Goal: Task Accomplishment & Management: Manage account settings

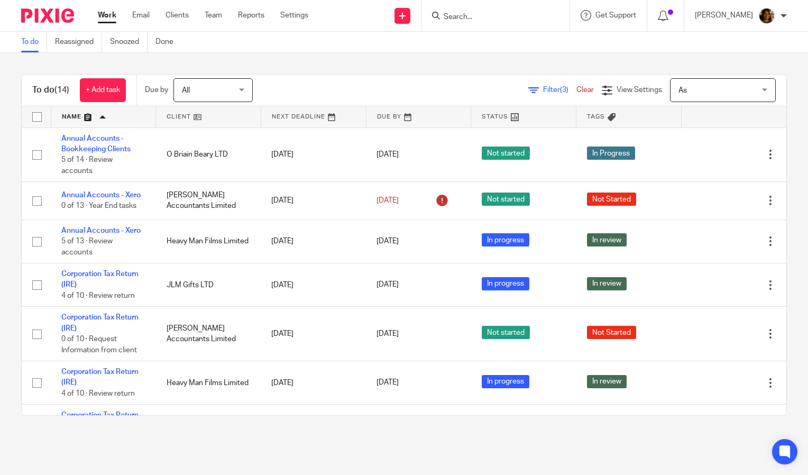
click at [177, 10] on div "Work Email Clients Team Reports Settings Work Email Clients Team Reports Settin…" at bounding box center [205, 15] width 237 height 31
click at [177, 14] on link "Clients" at bounding box center [177, 15] width 23 height 11
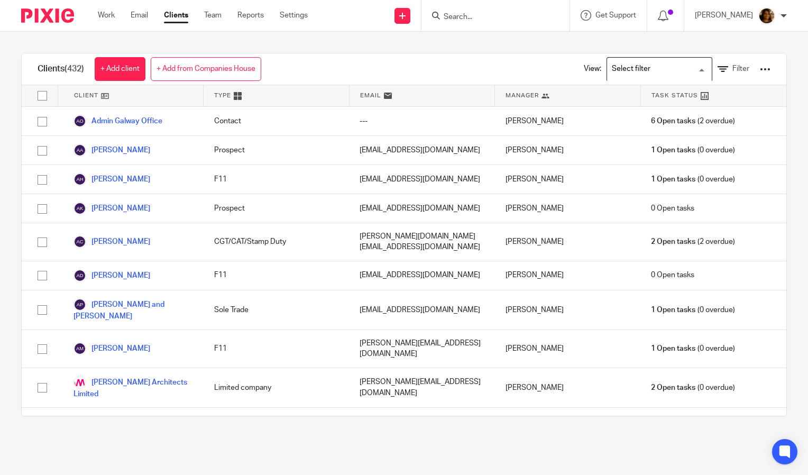
click at [665, 73] on input "Search for option" at bounding box center [657, 69] width 98 height 19
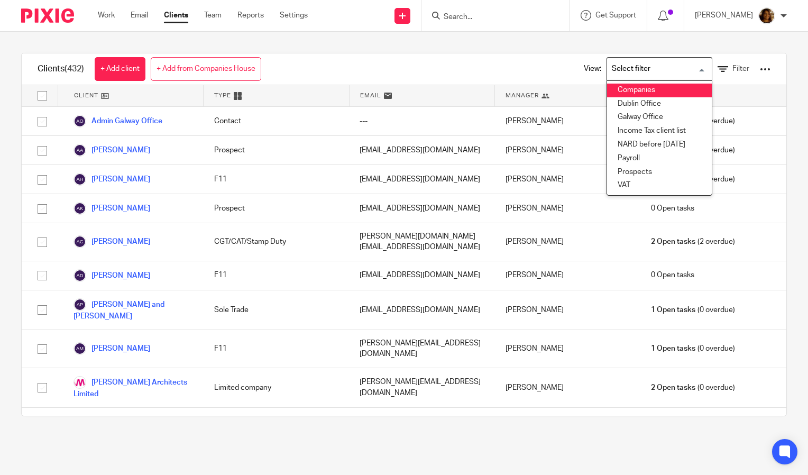
click at [730, 63] on div "View: Loading... Companies Dublin Office Galway Office Income Tax client list N…" at bounding box center [669, 68] width 203 height 31
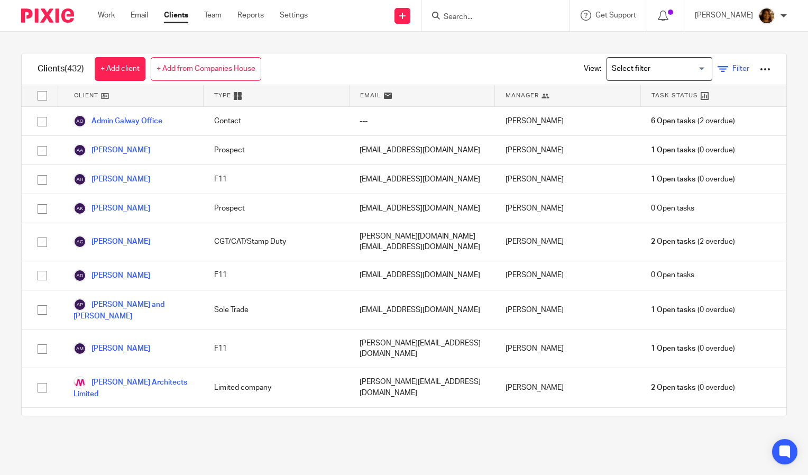
click at [733, 70] on span "Filter" at bounding box center [741, 68] width 17 height 7
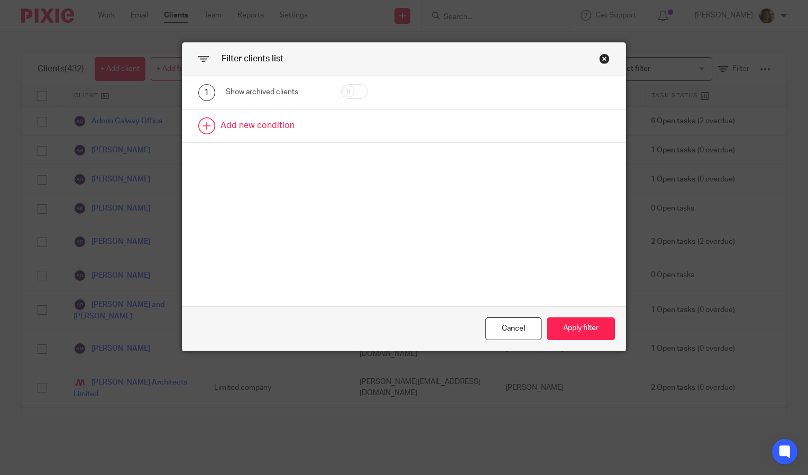
click at [270, 120] on link at bounding box center [404, 126] width 443 height 33
click at [261, 135] on div "Field" at bounding box center [270, 129] width 72 height 22
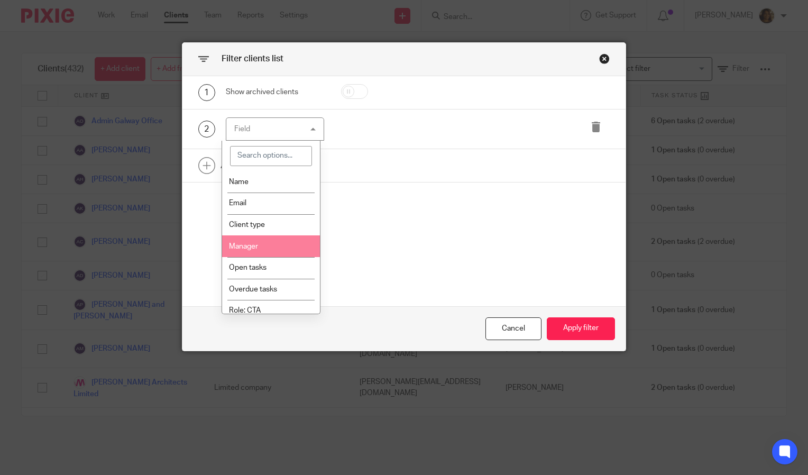
click at [250, 237] on li "Manager" at bounding box center [271, 246] width 98 height 22
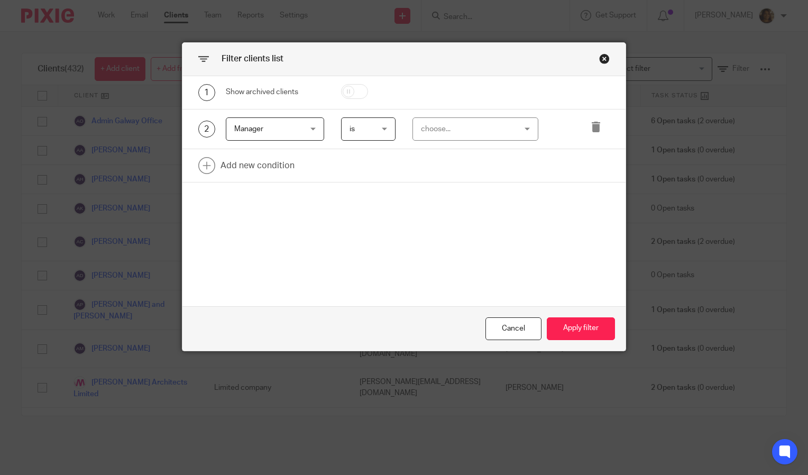
click at [434, 120] on div "choose..." at bounding box center [468, 129] width 94 height 22
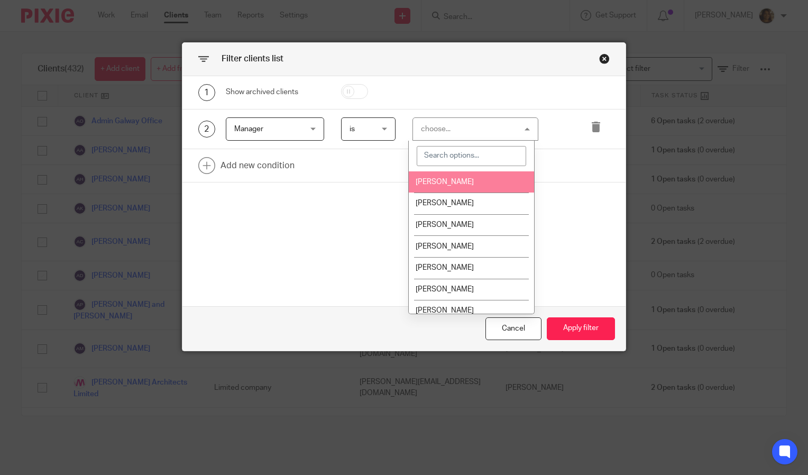
click at [445, 174] on li "[PERSON_NAME]" at bounding box center [471, 182] width 125 height 22
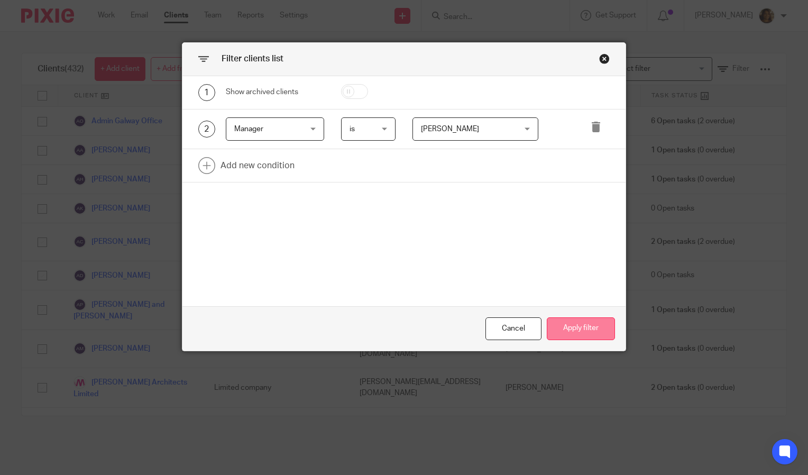
click at [570, 325] on button "Apply filter" at bounding box center [581, 328] width 68 height 23
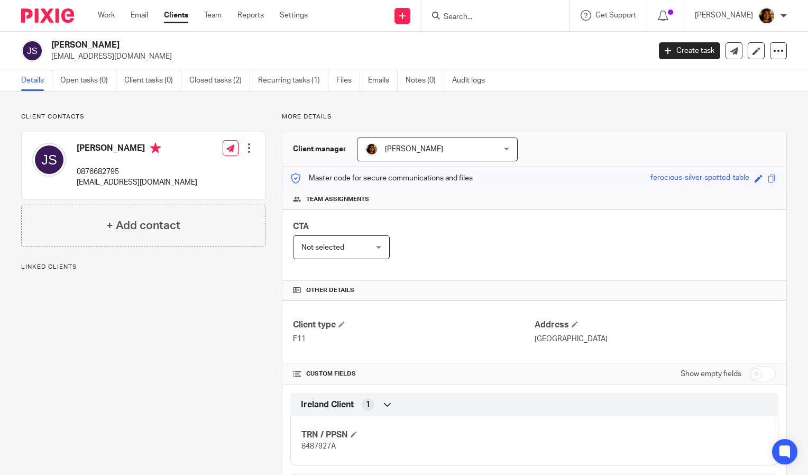
click at [473, 147] on span "[PERSON_NAME]" at bounding box center [427, 149] width 122 height 22
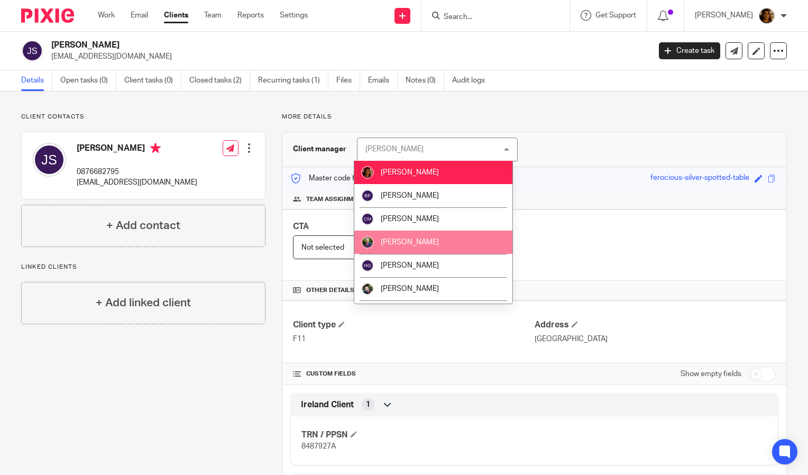
click at [446, 235] on li "Edwin Sheil" at bounding box center [434, 242] width 158 height 23
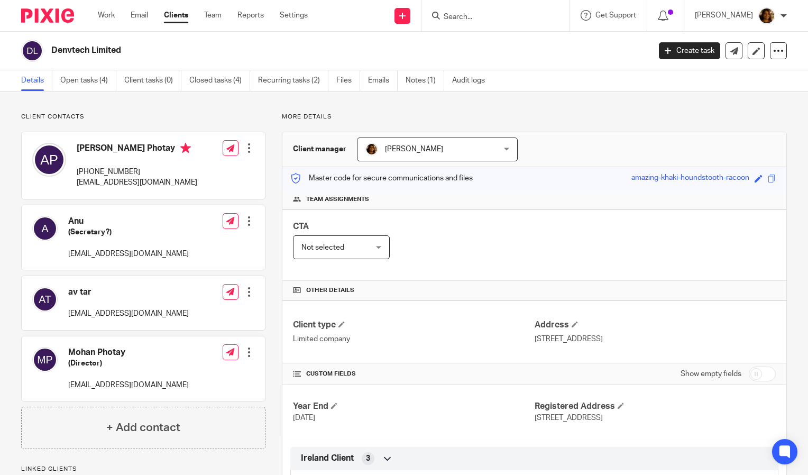
click at [439, 149] on span "[PERSON_NAME]" at bounding box center [427, 149] width 122 height 22
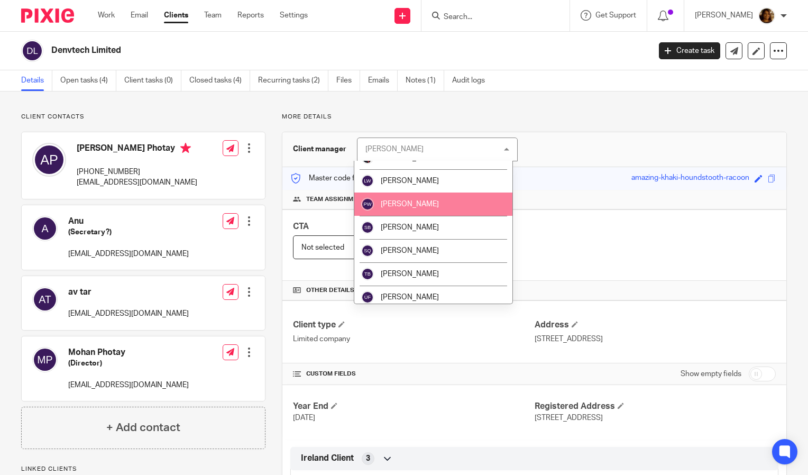
scroll to position [137, 0]
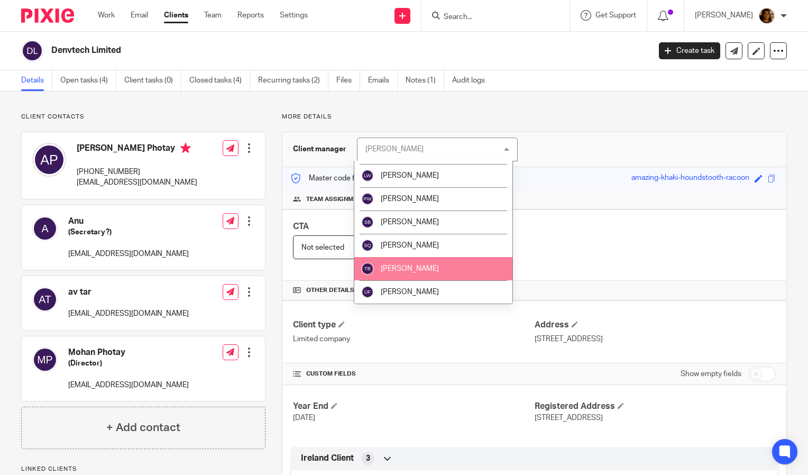
click at [412, 268] on span "[PERSON_NAME]" at bounding box center [410, 268] width 58 height 7
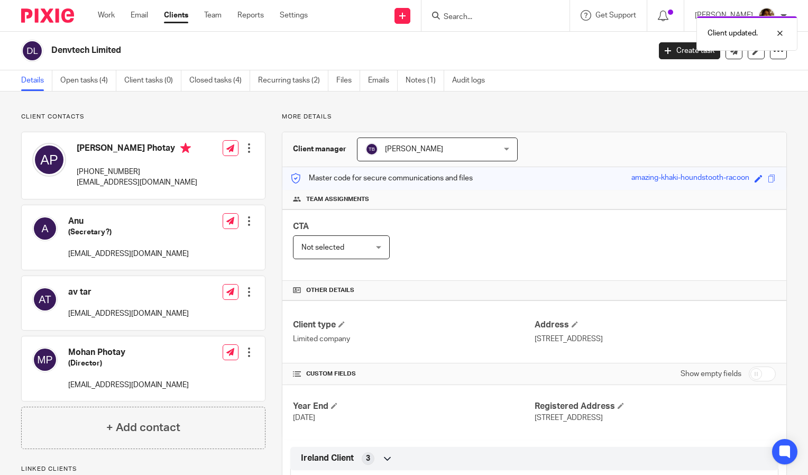
click at [477, 14] on div "Client updated." at bounding box center [601, 31] width 394 height 40
click at [467, 13] on div "Client updated." at bounding box center [601, 31] width 394 height 40
click at [513, 14] on div "Client updated." at bounding box center [601, 31] width 394 height 40
click at [477, 13] on div "Client updated." at bounding box center [601, 31] width 394 height 40
click at [469, 12] on div "Client updated." at bounding box center [601, 31] width 394 height 40
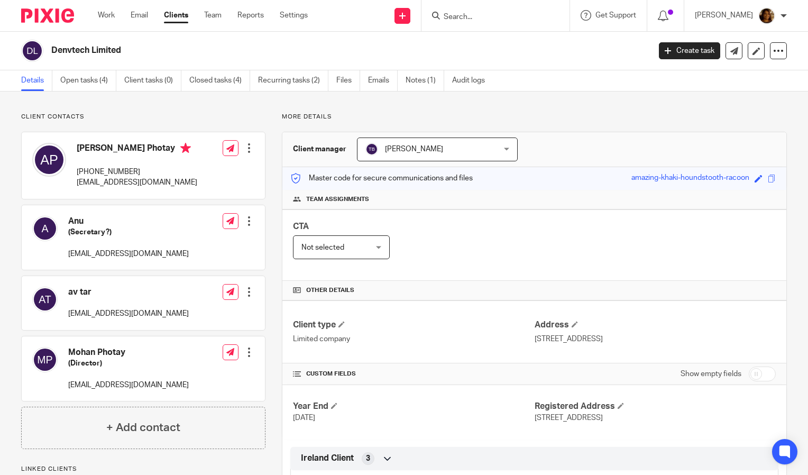
click at [468, 15] on input "Search" at bounding box center [490, 18] width 95 height 10
type input "jod"
click at [496, 49] on link at bounding box center [530, 45] width 179 height 24
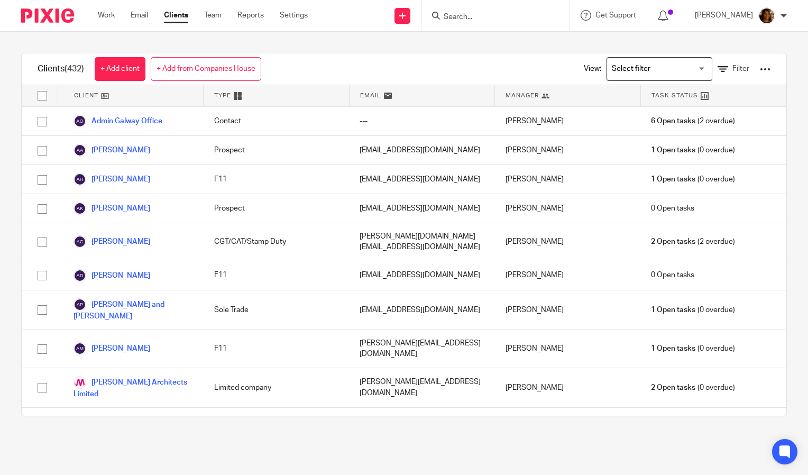
click at [473, 16] on input "Search" at bounding box center [490, 18] width 95 height 10
click at [649, 67] on input "Search for option" at bounding box center [657, 69] width 98 height 19
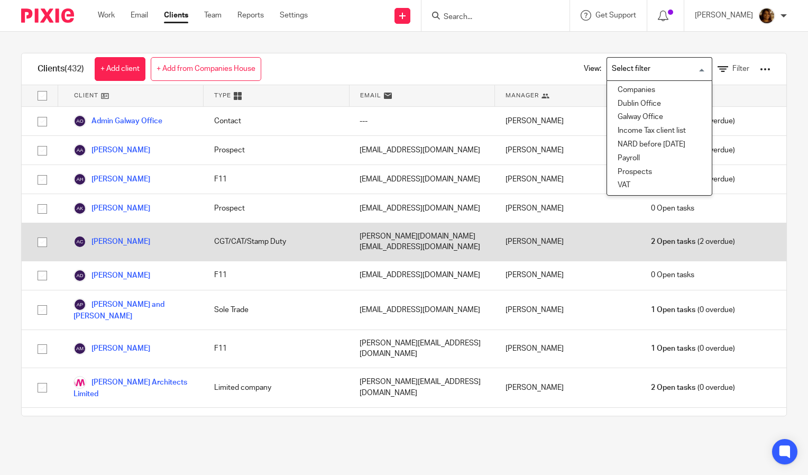
click at [176, 229] on div "[PERSON_NAME]" at bounding box center [131, 242] width 146 height 38
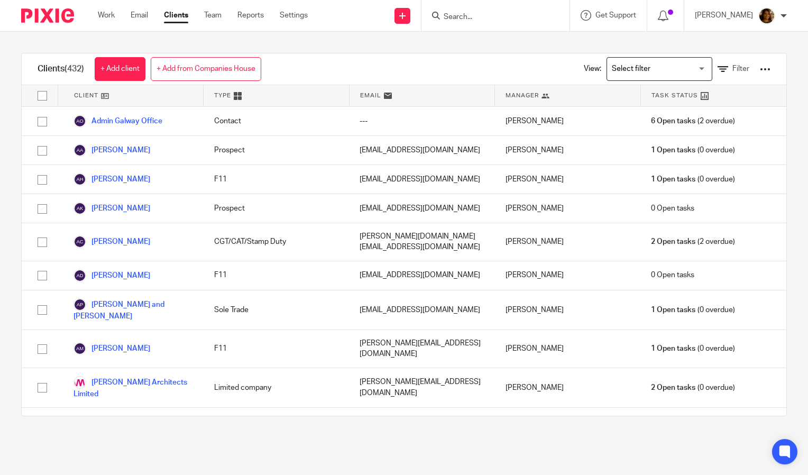
click at [113, 23] on div "Work Email Clients Team Reports Settings Work Email Clients Team Reports Settin…" at bounding box center [205, 15] width 237 height 31
click at [99, 14] on link "Work" at bounding box center [106, 15] width 17 height 11
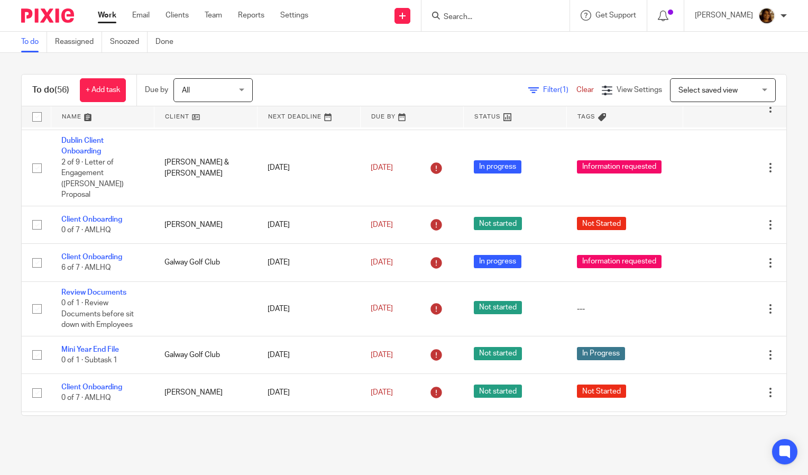
scroll to position [2479, 0]
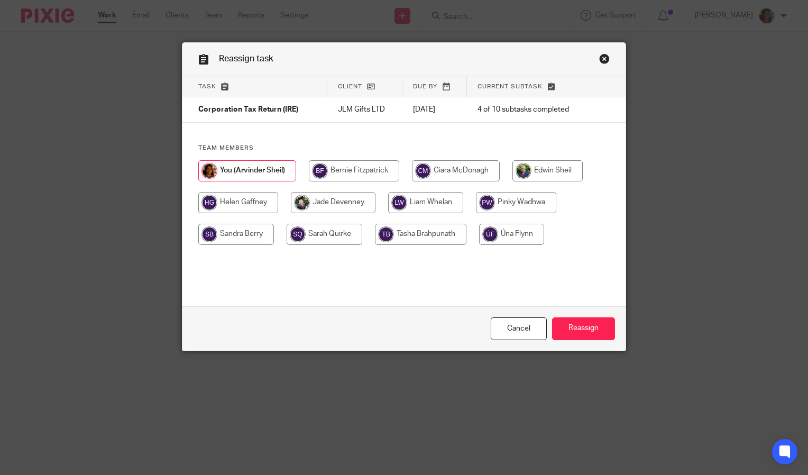
click at [546, 172] on input "radio" at bounding box center [548, 170] width 70 height 21
radio input "true"
click at [580, 326] on input "Reassign" at bounding box center [583, 328] width 63 height 23
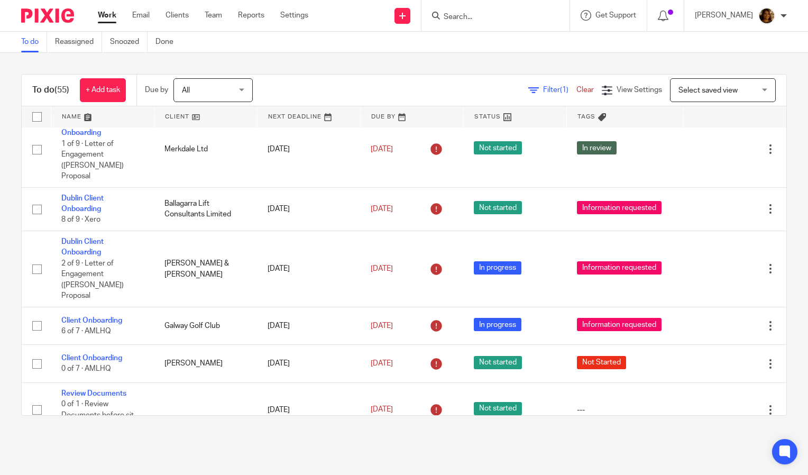
scroll to position [2381, 0]
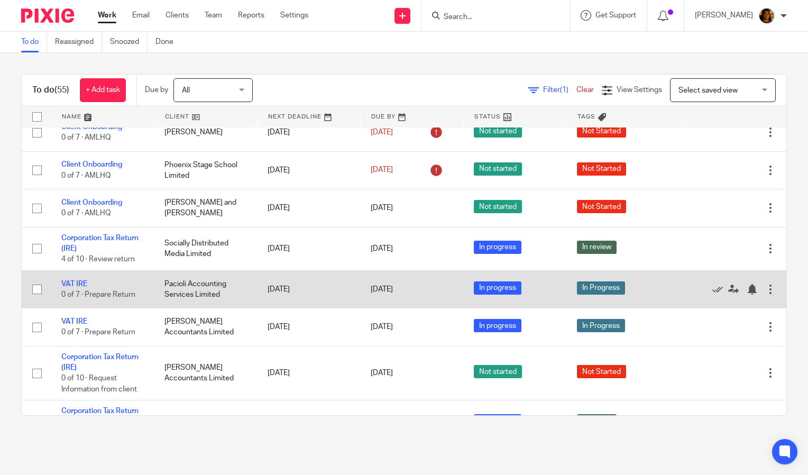
scroll to position [2785, 0]
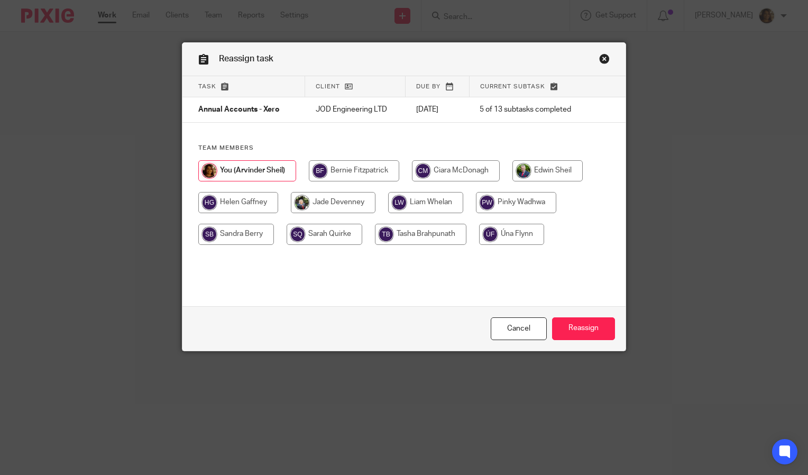
click at [306, 239] on input "radio" at bounding box center [325, 234] width 76 height 21
radio input "true"
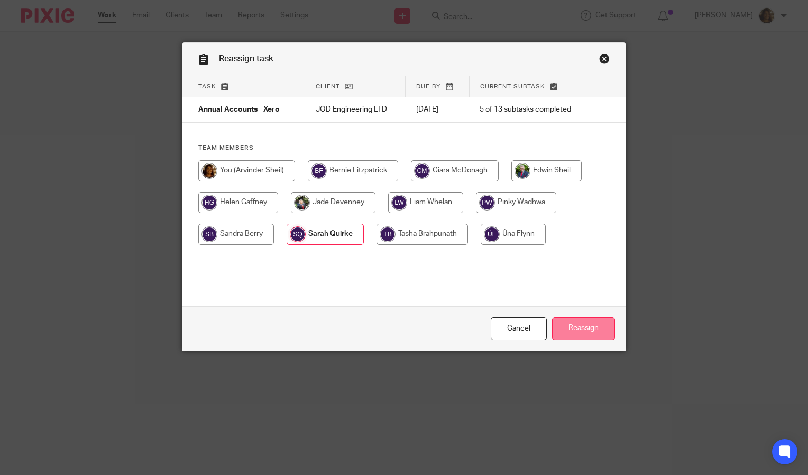
click at [589, 326] on input "Reassign" at bounding box center [583, 328] width 63 height 23
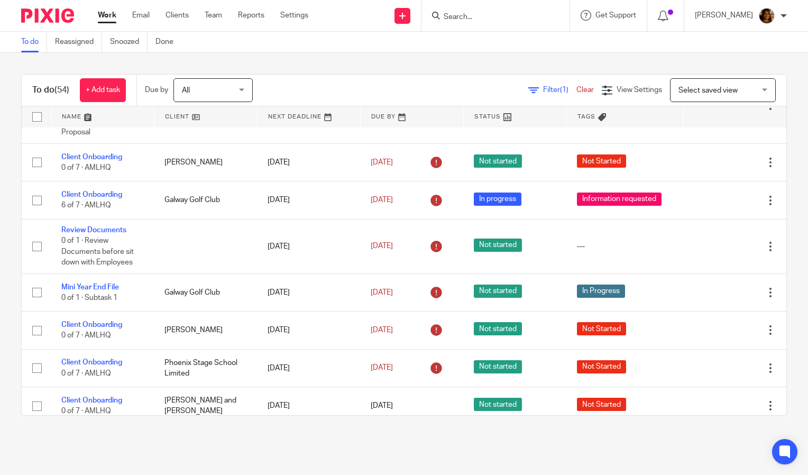
scroll to position [2731, 0]
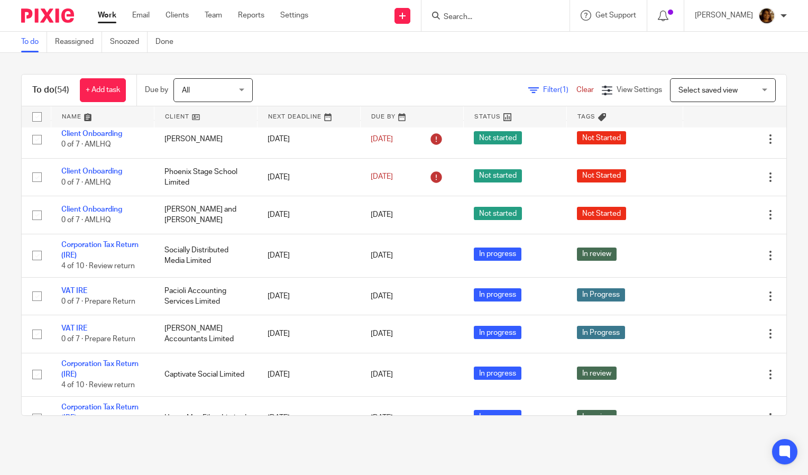
click at [698, 83] on span "Select saved view" at bounding box center [717, 90] width 77 height 22
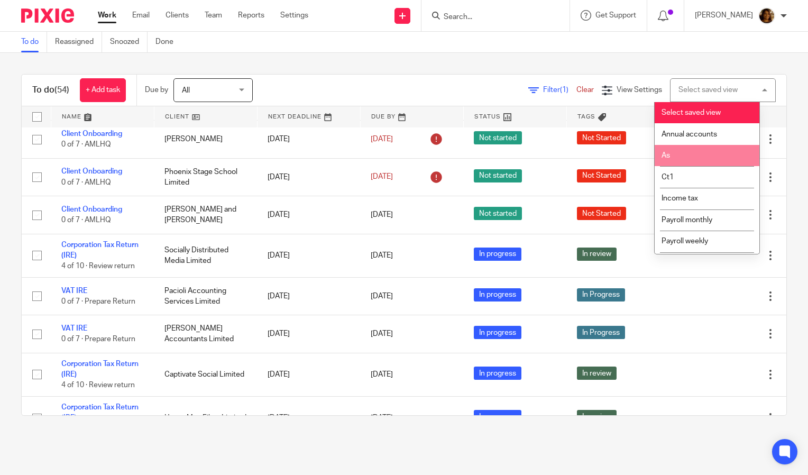
click at [689, 146] on li "As" at bounding box center [707, 156] width 105 height 22
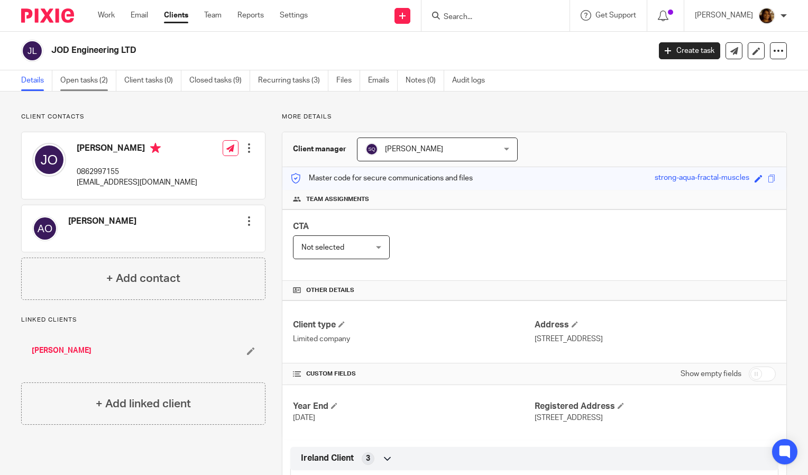
click at [86, 72] on link "Open tasks (2)" at bounding box center [88, 80] width 56 height 21
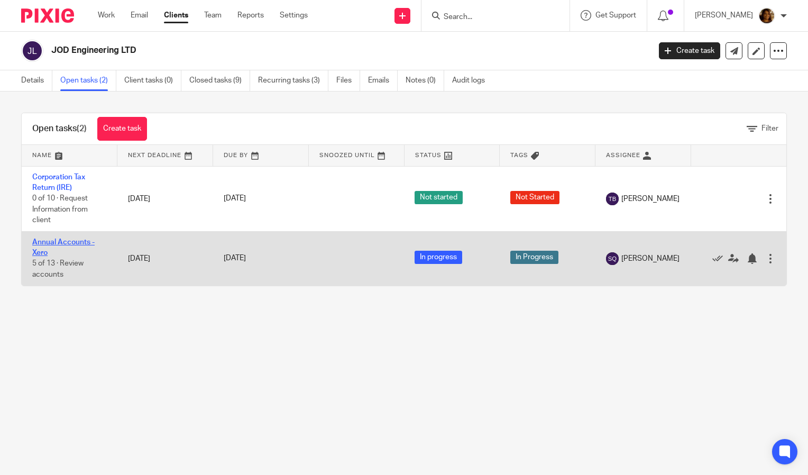
click at [67, 239] on link "Annual Accounts - Xero" at bounding box center [63, 248] width 62 height 18
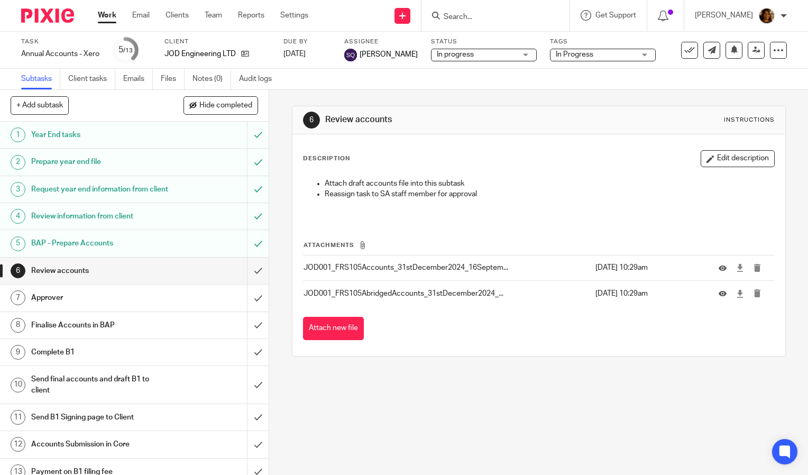
click at [425, 422] on div "6 Review accounts Instructions Description Edit description Attach draft accoun…" at bounding box center [538, 282] width 539 height 385
click at [476, 13] on input "Search" at bounding box center [490, 18] width 95 height 10
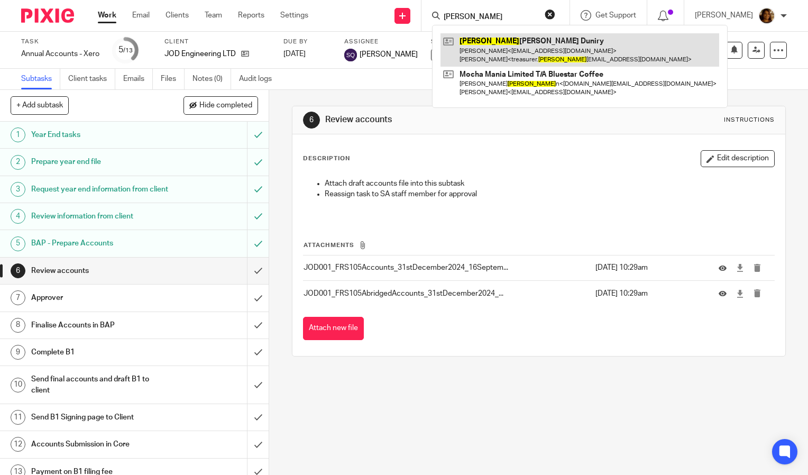
type input "tyna"
click at [544, 49] on link at bounding box center [580, 49] width 279 height 33
